Goal: Check status

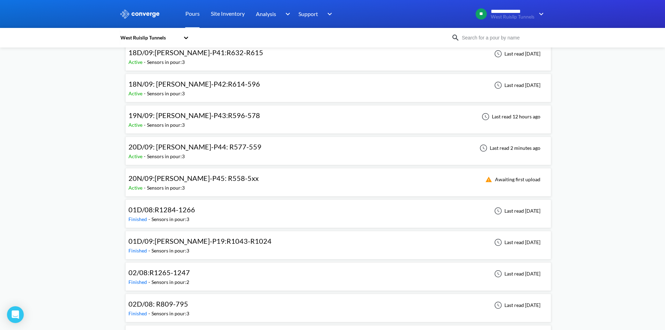
scroll to position [594, 0]
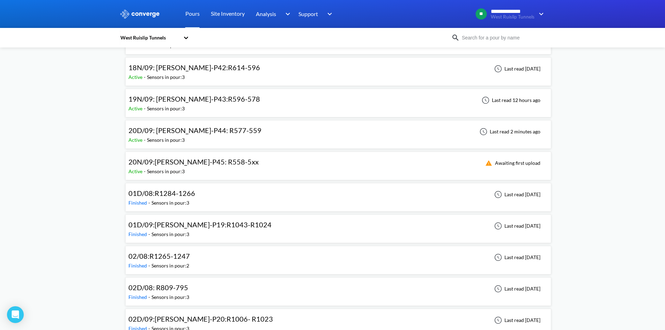
click at [210, 167] on div "20N/09:[PERSON_NAME]-P45: R558-5xx" at bounding box center [194, 161] width 130 height 11
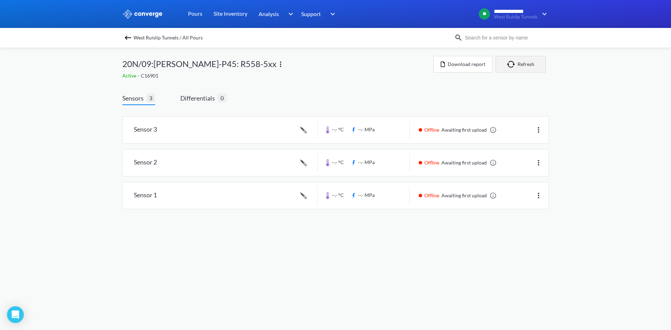
click at [530, 64] on button "Refresh" at bounding box center [520, 64] width 50 height 17
click at [526, 63] on button "Refresh" at bounding box center [520, 64] width 50 height 17
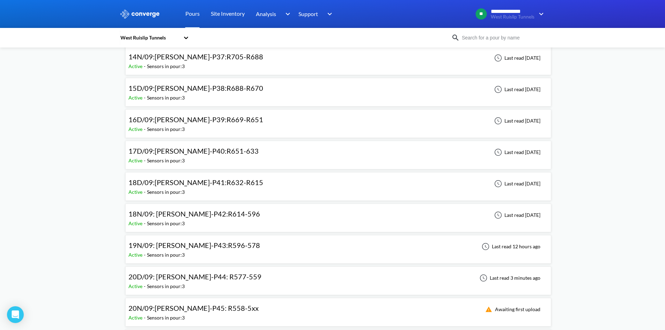
scroll to position [489, 0]
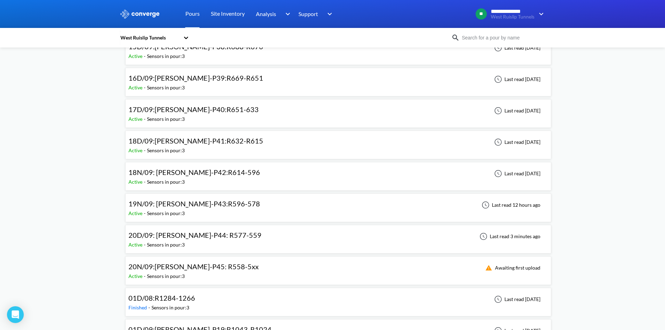
click at [268, 240] on div "20D/09: [PERSON_NAME]-P44: R577-559 Active - Sensors in pour: 3 Last read 3 min…" at bounding box center [339, 239] width 420 height 22
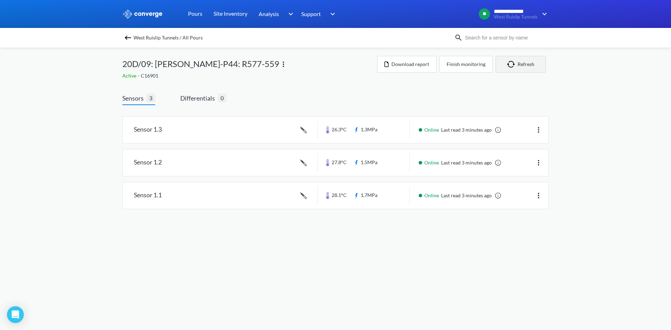
click at [531, 60] on button "Refresh" at bounding box center [520, 64] width 50 height 17
click at [523, 65] on button "Refresh" at bounding box center [520, 64] width 50 height 17
click at [537, 66] on button "Refresh" at bounding box center [520, 64] width 50 height 17
click at [518, 65] on button "Refresh" at bounding box center [520, 64] width 50 height 17
click at [196, 95] on span "Differentials" at bounding box center [198, 98] width 37 height 10
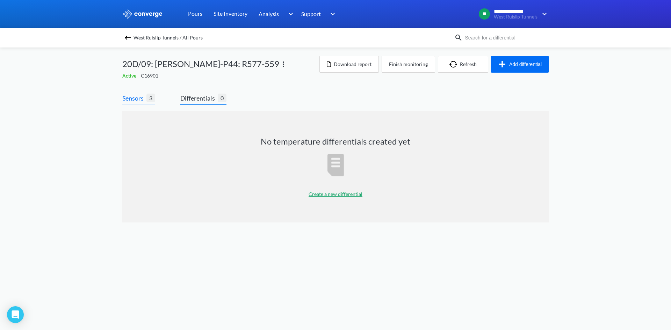
click at [141, 101] on span "Sensors" at bounding box center [134, 98] width 24 height 10
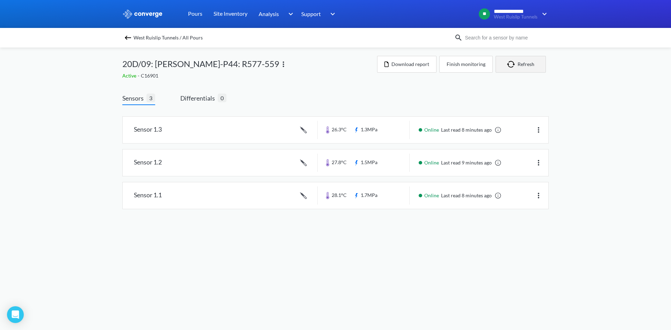
click at [512, 64] on img "button" at bounding box center [512, 64] width 10 height 7
click at [478, 65] on button "Finish monitoring" at bounding box center [465, 64] width 53 height 17
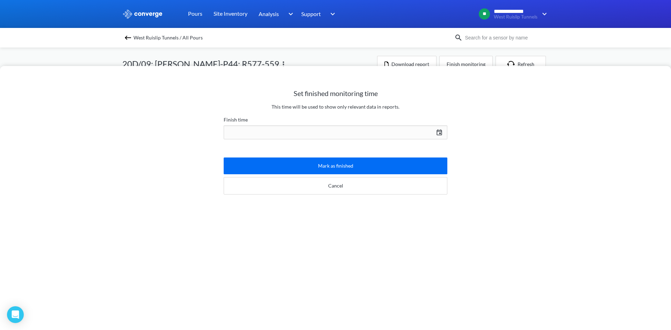
click at [519, 62] on div "Set finished monitoring time This time will be used to show only relevant data …" at bounding box center [335, 165] width 671 height 330
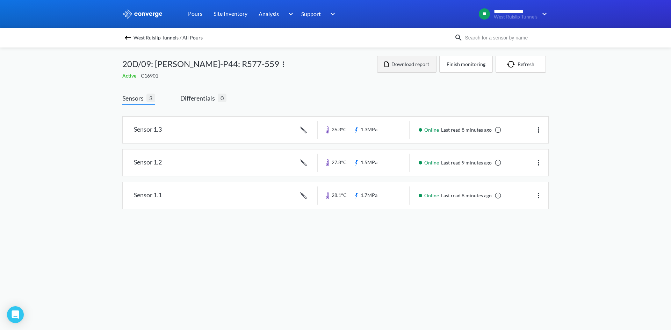
click at [418, 63] on button "Download report" at bounding box center [406, 64] width 59 height 17
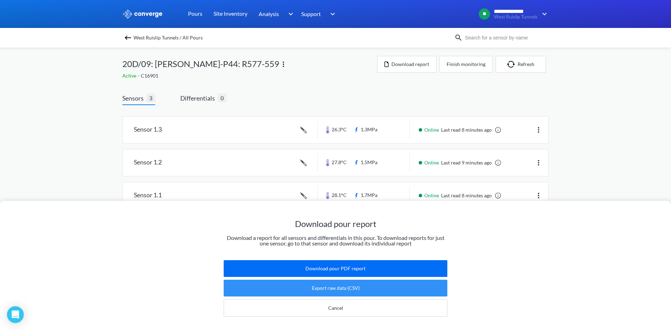
click at [364, 281] on button "Export raw data (CSV)" at bounding box center [336, 288] width 224 height 17
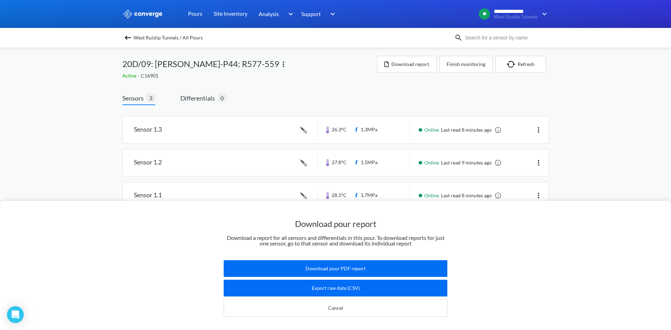
click at [638, 166] on div "Download pour report Download a report for all sensors and differentials in thi…" at bounding box center [335, 165] width 671 height 330
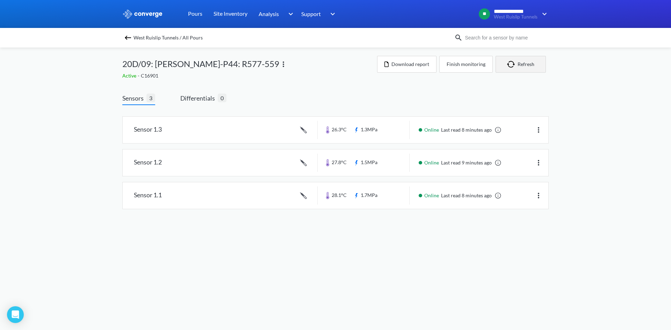
click at [525, 65] on button "Refresh" at bounding box center [520, 64] width 50 height 17
